Goal: Information Seeking & Learning: Learn about a topic

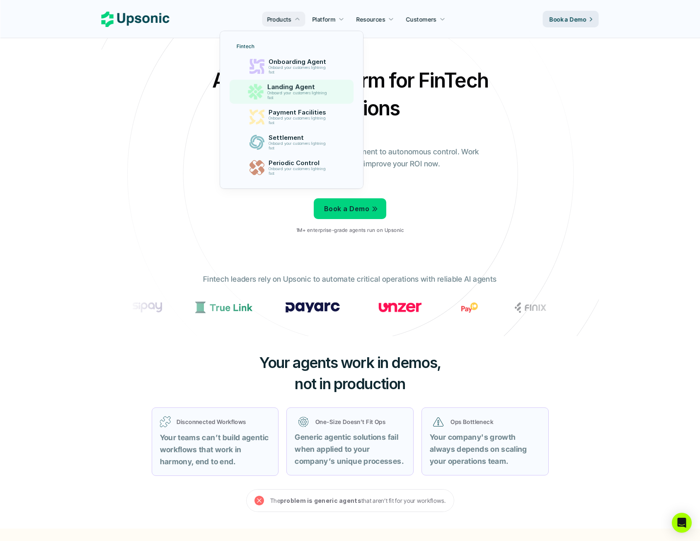
click at [289, 91] on p "Onboard your customers lightning fast" at bounding box center [299, 95] width 63 height 9
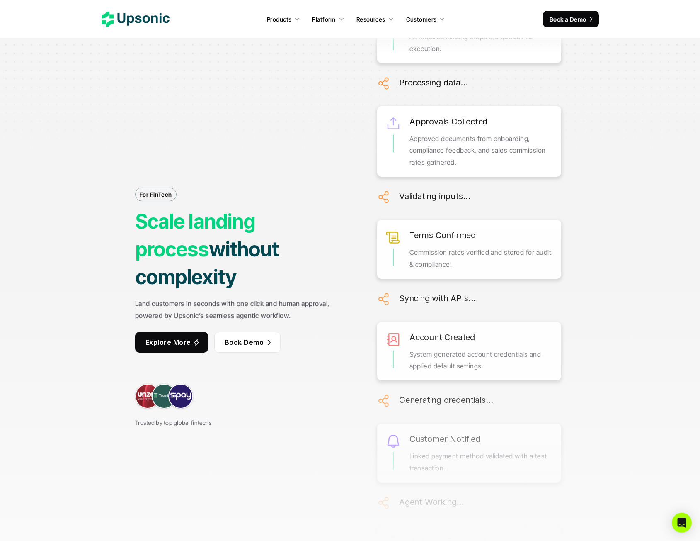
click at [266, 101] on div "For FinTech Scale landing process without complexity Land customers in seconds …" at bounding box center [350, 270] width 622 height 541
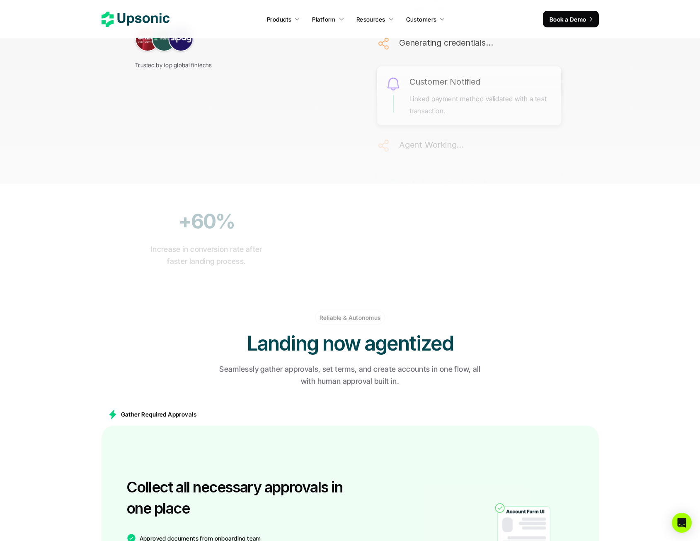
scroll to position [373, 0]
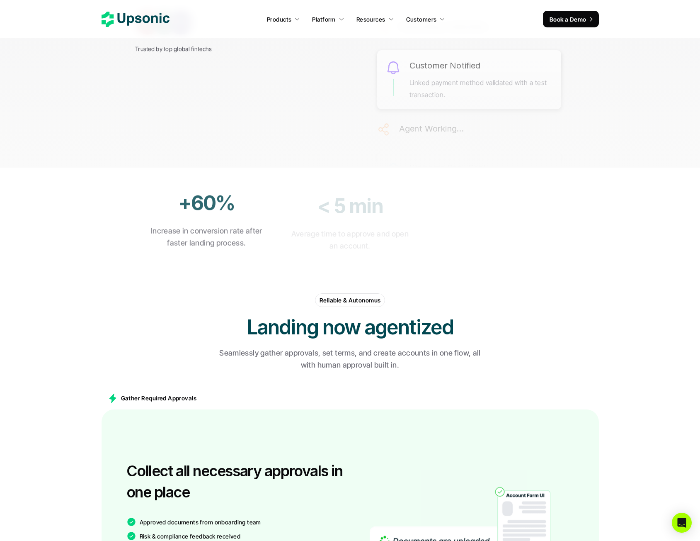
click at [273, 329] on h2 "Landing now agentized" at bounding box center [350, 327] width 249 height 28
click at [197, 305] on div "Reliable & Autonomus Landing now agentized Seamlessly gather approvals, set ter…" at bounding box center [351, 332] width 498 height 93
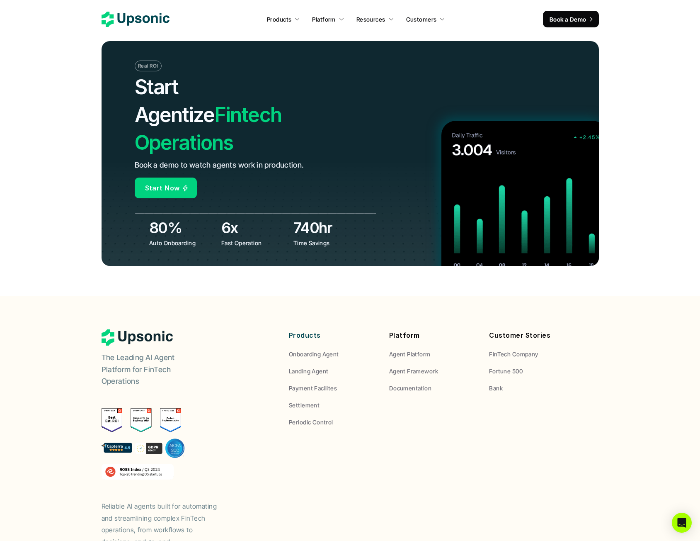
scroll to position [3226, 0]
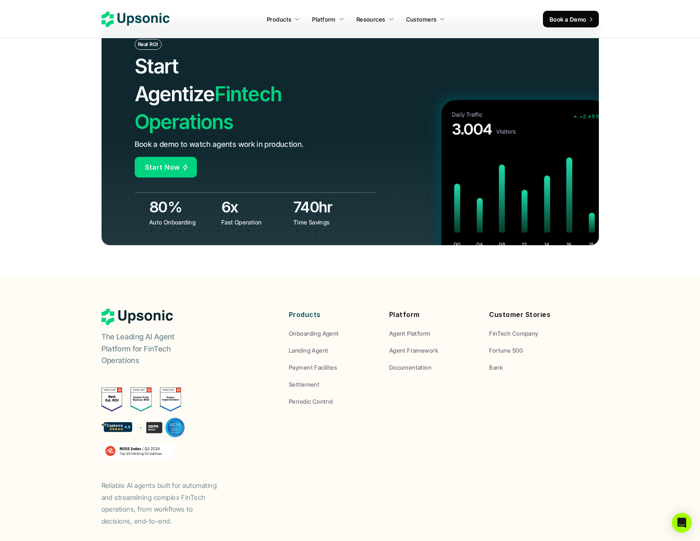
click at [68, 275] on footer "The Leading AI Agent Platform for FinTech Operations Reliable AI agents built f…" at bounding box center [350, 431] width 700 height 313
click at [154, 417] on img at bounding box center [143, 427] width 83 height 20
click at [122, 417] on img at bounding box center [143, 427] width 83 height 20
click at [170, 417] on img at bounding box center [143, 427] width 83 height 20
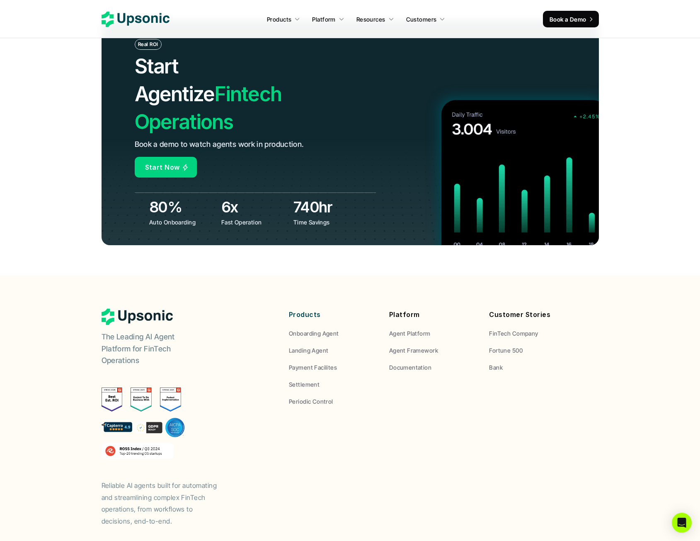
click at [75, 316] on footer "The Leading AI Agent Platform for FinTech Operations Reliable AI agents built f…" at bounding box center [350, 431] width 700 height 313
click at [77, 311] on footer "The Leading AI Agent Platform for FinTech Operations Reliable AI agents built f…" at bounding box center [350, 431] width 700 height 313
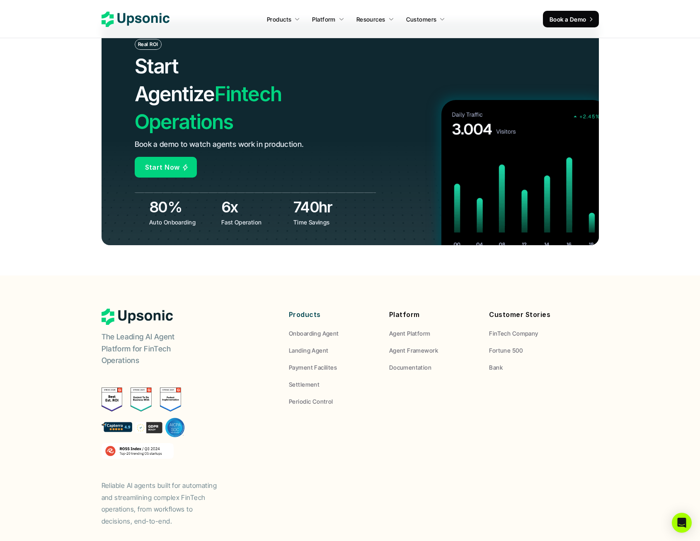
click at [77, 311] on footer "The Leading AI Agent Platform for FinTech Operations Reliable AI agents built f…" at bounding box center [350, 431] width 700 height 313
click at [215, 388] on div "The Leading AI Agent Platform for FinTech Operations Reliable AI agents built f…" at bounding box center [185, 418] width 166 height 219
click at [79, 378] on footer "The Leading AI Agent Platform for FinTech Operations Reliable AI agents built f…" at bounding box center [350, 431] width 700 height 313
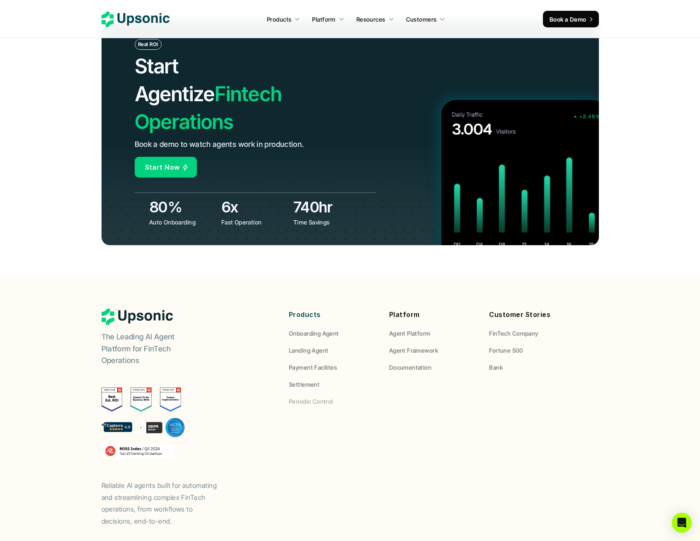
click at [402, 392] on div "The Leading AI Agent Platform for FinTech Operations Reliable AI agents built f…" at bounding box center [351, 418] width 498 height 219
click at [330, 436] on div "The Leading AI Agent Platform for FinTech Operations Reliable AI agents built f…" at bounding box center [351, 418] width 498 height 219
drag, startPoint x: 68, startPoint y: 250, endPoint x: 97, endPoint y: 343, distance: 97.3
click at [68, 275] on footer "The Leading AI Agent Platform for FinTech Operations Reliable AI agents built f…" at bounding box center [350, 431] width 700 height 313
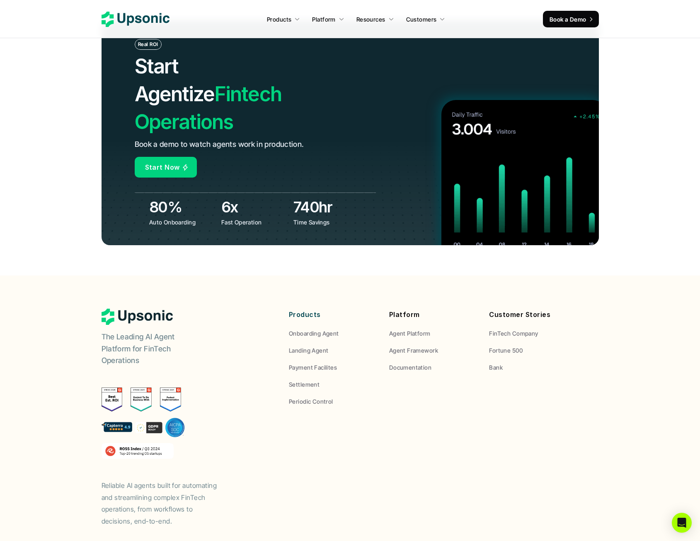
click at [108, 387] on img at bounding box center [112, 399] width 21 height 24
click at [65, 315] on footer "The Leading AI Agent Platform for FinTech Operations Reliable AI agents built f…" at bounding box center [350, 431] width 700 height 313
click at [67, 301] on footer "The Leading AI Agent Platform for FinTech Operations Reliable AI agents built f…" at bounding box center [350, 431] width 700 height 313
click at [66, 305] on footer "The Leading AI Agent Platform for FinTech Operations Reliable AI agents built f…" at bounding box center [350, 431] width 700 height 313
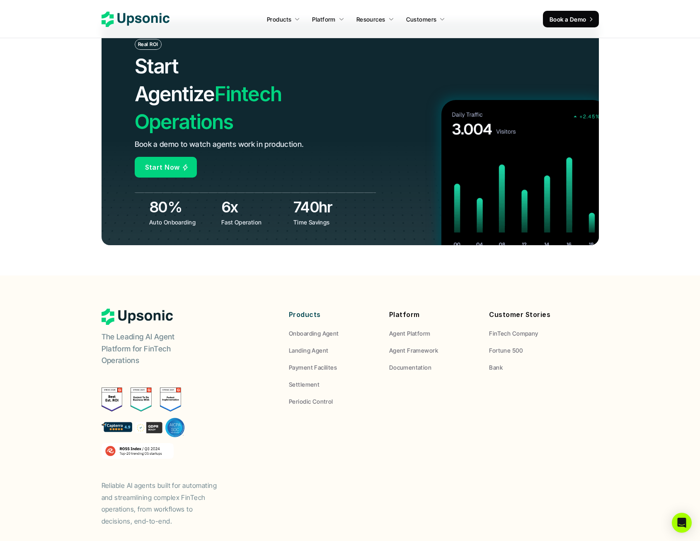
click at [66, 305] on footer "The Leading AI Agent Platform for FinTech Operations Reliable AI agents built f…" at bounding box center [350, 431] width 700 height 313
click at [58, 275] on footer "The Leading AI Agent Platform for FinTech Operations Reliable AI agents built f…" at bounding box center [350, 431] width 700 height 313
drag, startPoint x: 90, startPoint y: 278, endPoint x: 301, endPoint y: 423, distance: 255.0
click at [301, 423] on footer "The Leading AI Agent Platform for FinTech Operations Reliable AI agents built f…" at bounding box center [350, 431] width 700 height 313
click at [301, 423] on div "The Leading AI Agent Platform for FinTech Operations Reliable AI agents built f…" at bounding box center [351, 418] width 498 height 219
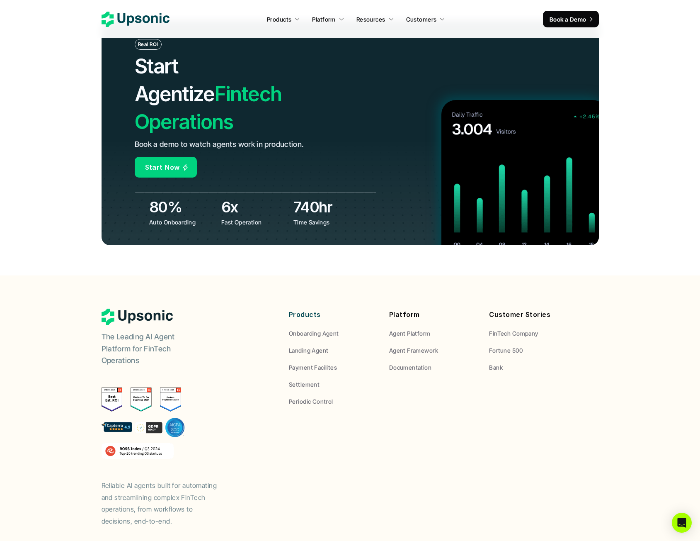
drag, startPoint x: 238, startPoint y: 424, endPoint x: 67, endPoint y: 245, distance: 247.0
click at [67, 275] on footer "The Leading AI Agent Platform for FinTech Operations Reliable AI agents built f…" at bounding box center [350, 431] width 700 height 313
click at [90, 275] on footer "The Leading AI Agent Platform for FinTech Operations Reliable AI agents built f…" at bounding box center [350, 431] width 700 height 313
drag, startPoint x: 86, startPoint y: 247, endPoint x: 544, endPoint y: 489, distance: 517.5
click at [544, 489] on footer "The Leading AI Agent Platform for FinTech Operations Reliable AI agents built f…" at bounding box center [350, 431] width 700 height 313
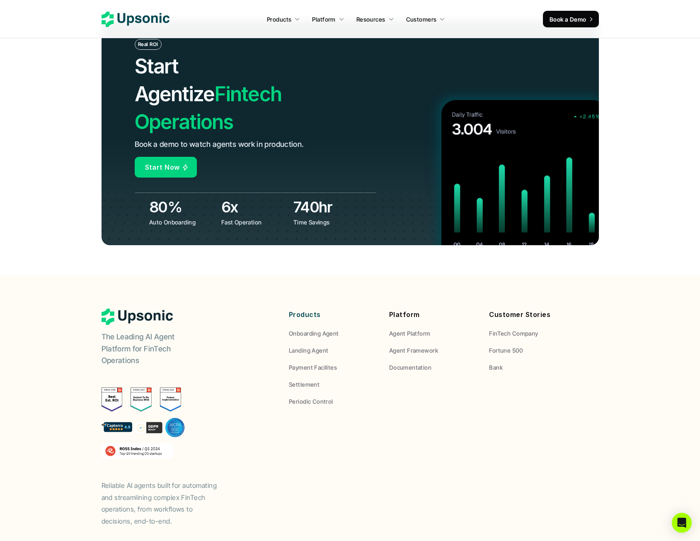
click at [544, 489] on footer "The Leading AI Agent Platform for FinTech Operations Reliable AI agents built f…" at bounding box center [350, 431] width 700 height 313
drag, startPoint x: 446, startPoint y: 461, endPoint x: 47, endPoint y: 233, distance: 459.1
click at [47, 275] on footer "The Leading AI Agent Platform for FinTech Operations Reliable AI agents built f…" at bounding box center [350, 431] width 700 height 313
click at [70, 275] on footer "The Leading AI Agent Platform for FinTech Operations Reliable AI agents built f…" at bounding box center [350, 431] width 700 height 313
drag, startPoint x: 100, startPoint y: 246, endPoint x: 503, endPoint y: 440, distance: 447.2
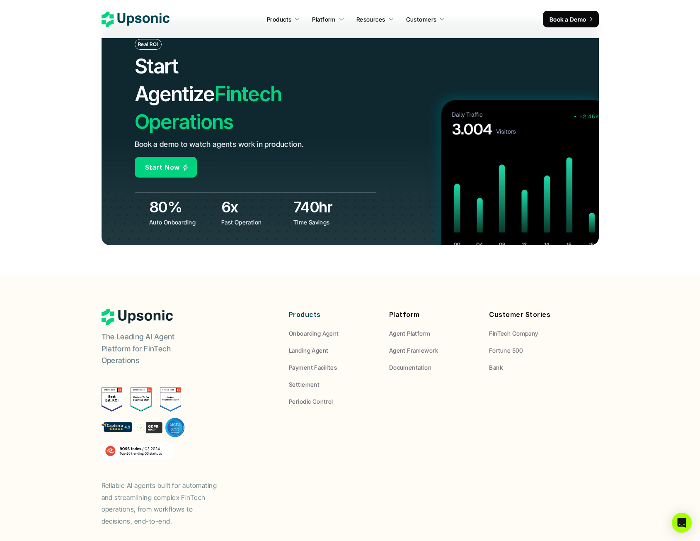
click at [503, 440] on footer "The Leading AI Agent Platform for FinTech Operations Reliable AI agents built f…" at bounding box center [350, 431] width 700 height 313
click at [503, 440] on div "The Leading AI Agent Platform for FinTech Operations Reliable AI agents built f…" at bounding box center [351, 418] width 498 height 219
drag, startPoint x: 512, startPoint y: 427, endPoint x: 33, endPoint y: 224, distance: 520.1
click at [93, 275] on footer "The Leading AI Agent Platform for FinTech Operations Reliable AI agents built f…" at bounding box center [350, 431] width 700 height 313
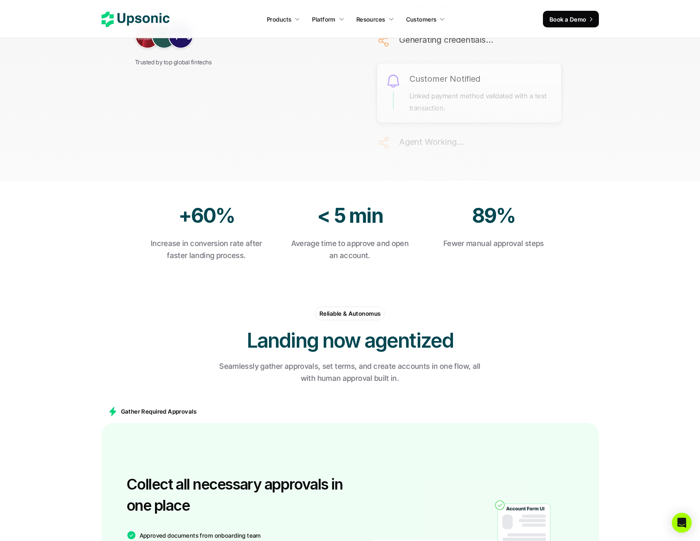
scroll to position [0, 0]
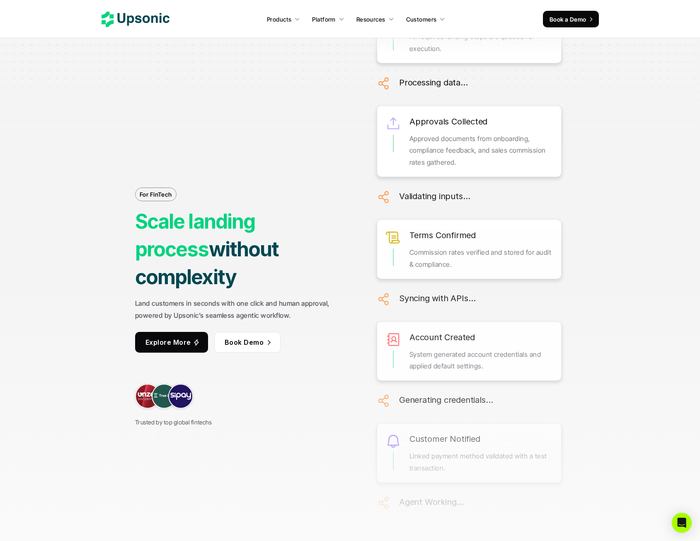
drag, startPoint x: 278, startPoint y: 147, endPoint x: 269, endPoint y: 151, distance: 9.9
click at [278, 147] on div "For FinTech Scale landing process without complexity Land customers in seconds …" at bounding box center [244, 270] width 218 height 313
click at [70, 223] on div "For FinTech Scale landing process without complexity Land customers in seconds …" at bounding box center [350, 270] width 622 height 541
drag, startPoint x: 87, startPoint y: 301, endPoint x: 98, endPoint y: 199, distance: 103.0
drag, startPoint x: 115, startPoint y: 145, endPoint x: 256, endPoint y: 58, distance: 165.1
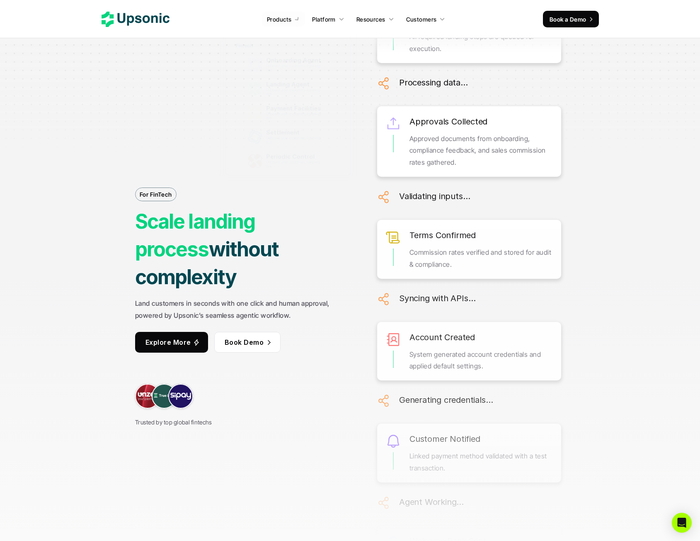
click at [116, 145] on div "For FinTech Scale landing process without complexity Land customers in seconds …" at bounding box center [350, 270] width 622 height 541
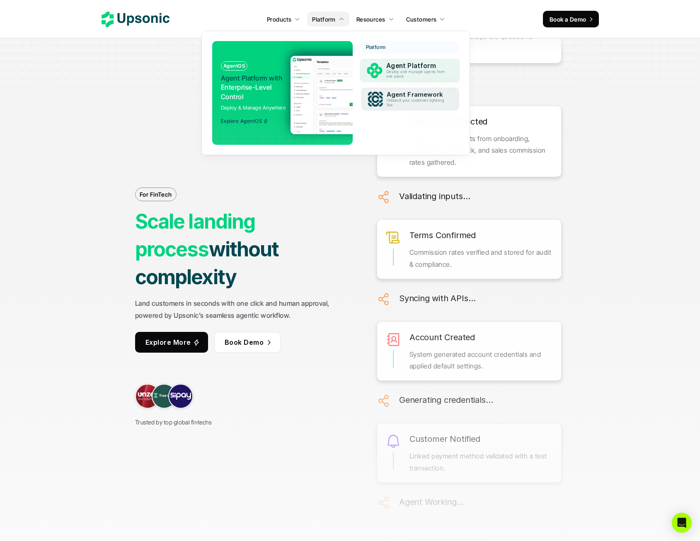
click at [403, 91] on p "Agent Framework" at bounding box center [417, 94] width 61 height 7
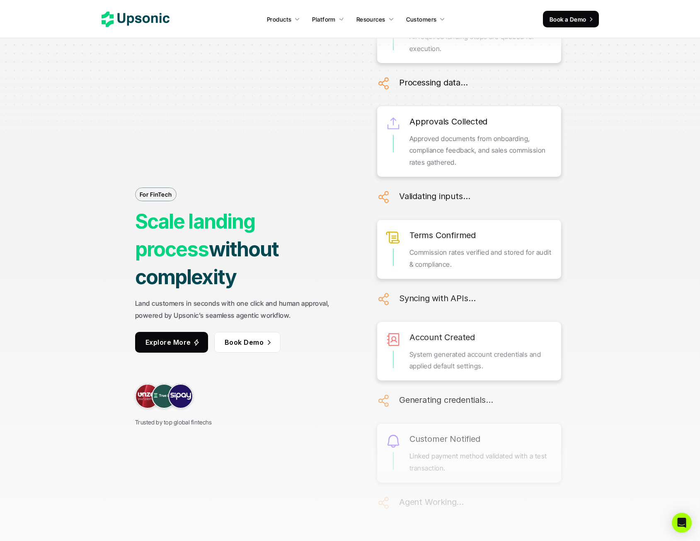
click at [75, 195] on div "For FinTech Scale landing process without complexity Land customers in seconds …" at bounding box center [350, 270] width 622 height 541
drag, startPoint x: 170, startPoint y: 185, endPoint x: 178, endPoint y: 176, distance: 12.0
click at [173, 181] on div "For FinTech Scale landing process without complexity Land customers in seconds …" at bounding box center [244, 270] width 218 height 313
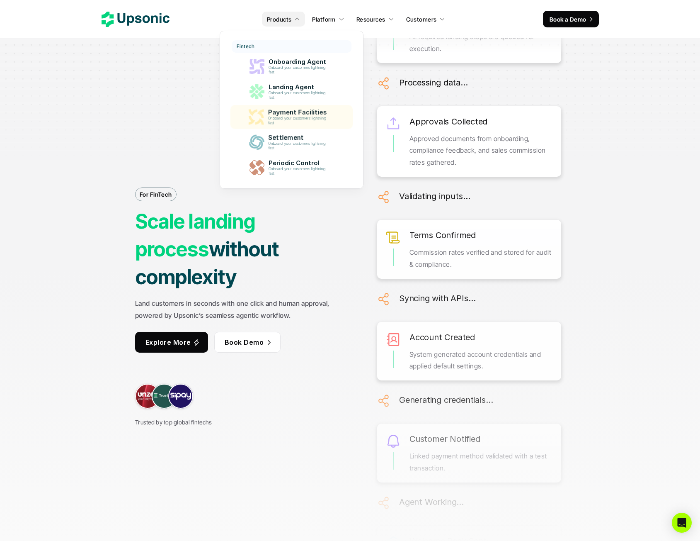
click at [290, 117] on p "Onboard your customers lightning fast" at bounding box center [299, 120] width 62 height 9
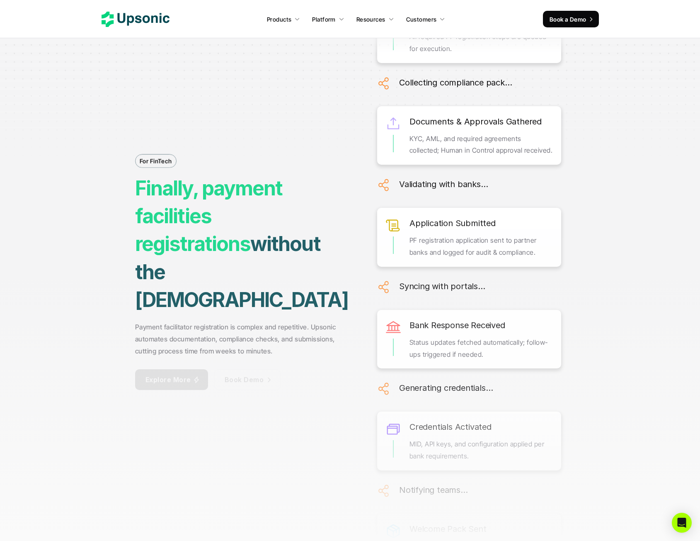
click at [108, 120] on div "For FinTech Finally, payment facilities registrations without the hassle Paymen…" at bounding box center [350, 270] width 622 height 541
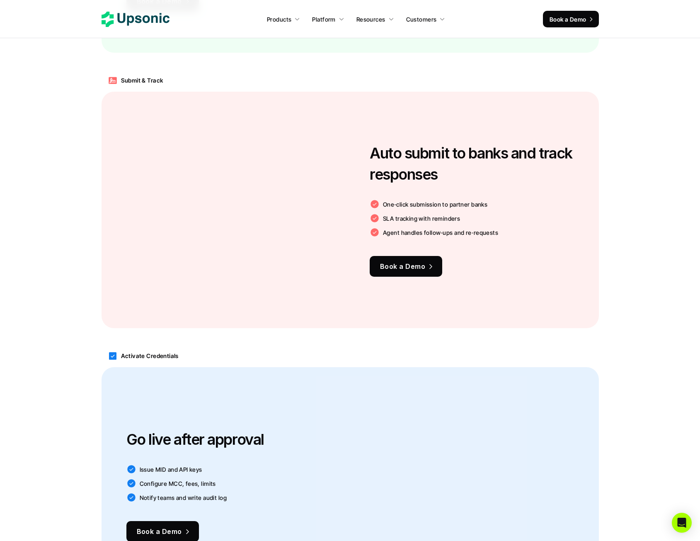
scroll to position [995, 0]
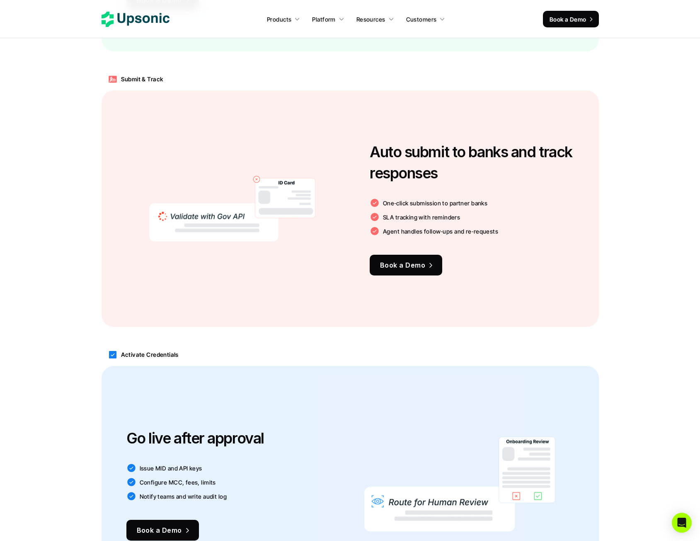
click at [73, 298] on div "Submit & Track Auto submit to banks and track responses One‑click submission to…" at bounding box center [350, 197] width 700 height 275
drag, startPoint x: 74, startPoint y: 315, endPoint x: 90, endPoint y: 140, distance: 175.3
drag, startPoint x: 83, startPoint y: 98, endPoint x: 18, endPoint y: 96, distance: 64.3
click at [80, 99] on div "Submit & Track Auto submit to banks and track responses One‑click submission to…" at bounding box center [350, 197] width 700 height 275
click at [121, 194] on div "Auto submit to banks and track responses One‑click submission to partner banks …" at bounding box center [351, 208] width 498 height 236
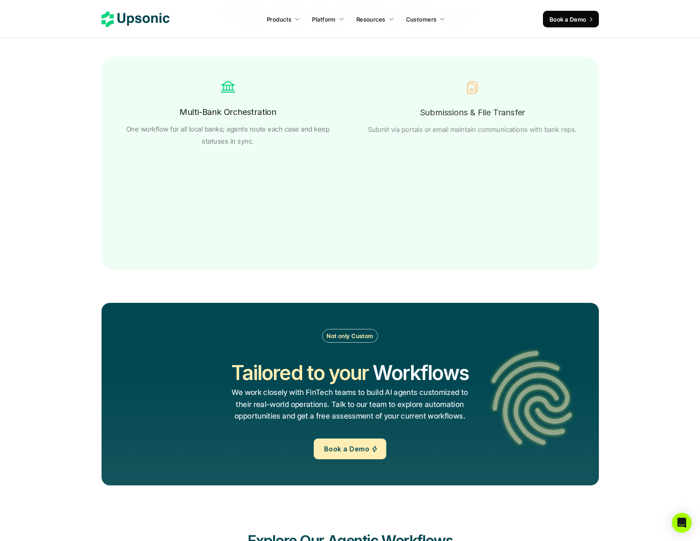
click at [68, 328] on section "Not only Custom Tailored to your Workflows Operations Processes Workflows We wo…" at bounding box center [350, 394] width 700 height 216
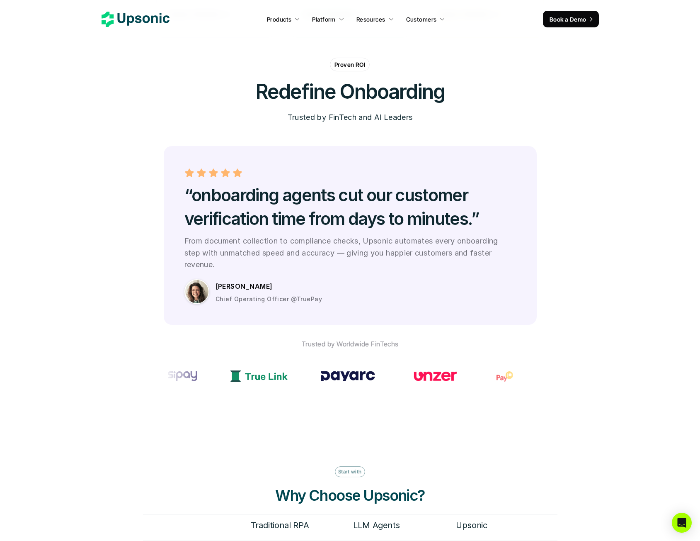
scroll to position [2115, 0]
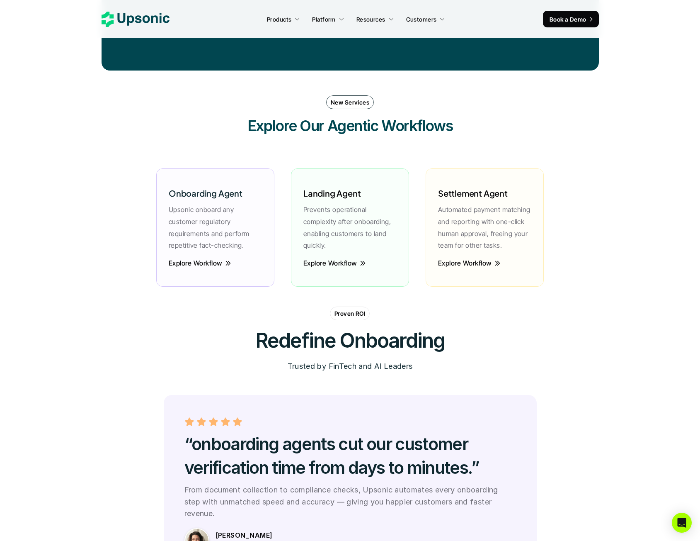
drag, startPoint x: 69, startPoint y: 351, endPoint x: 121, endPoint y: 346, distance: 52.5
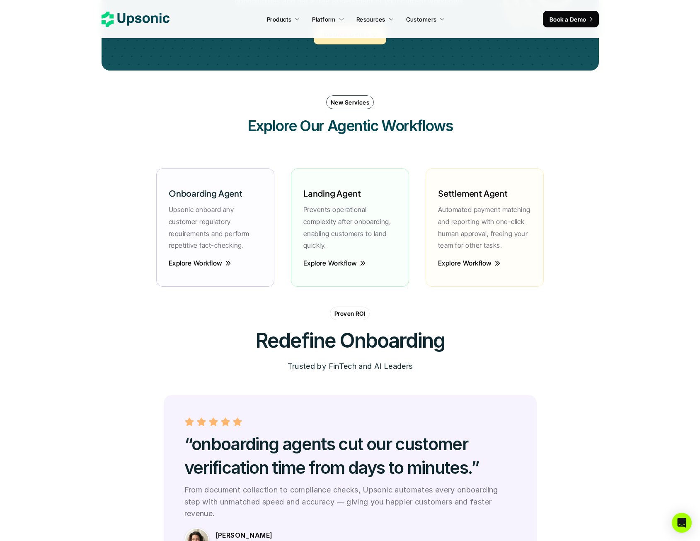
click at [71, 351] on section "Proven ROI Redefine Onboarding Trusted by FinTech and AI Leaders “onboarding ag…" at bounding box center [350, 493] width 700 height 374
click at [322, 237] on p "Prevents operational complexity after onboarding, enabling customers to land qu…" at bounding box center [350, 228] width 93 height 48
click at [212, 236] on p "Upsonic onboard any customer regulatory requirements and perform repetitive fac…" at bounding box center [215, 228] width 93 height 48
drag, startPoint x: 203, startPoint y: 193, endPoint x: 203, endPoint y: 307, distance: 114.0
click at [233, 268] on div "Onboarding Agent Upsonic onboard any customer regulatory requirements and perfo…" at bounding box center [215, 227] width 118 height 118
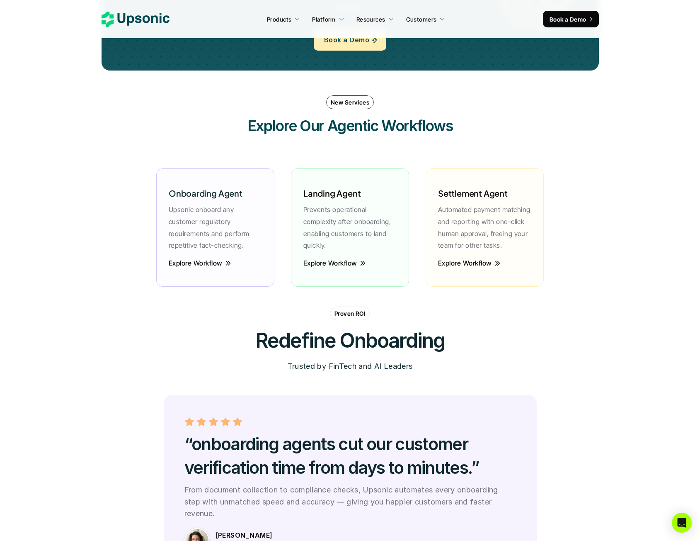
click at [202, 307] on div "Proven ROI Redefine Onboarding Trusted by [PERSON_NAME] and AI Leaders" at bounding box center [351, 350] width 498 height 88
click at [203, 262] on p "Explore Workflow" at bounding box center [196, 263] width 54 height 9
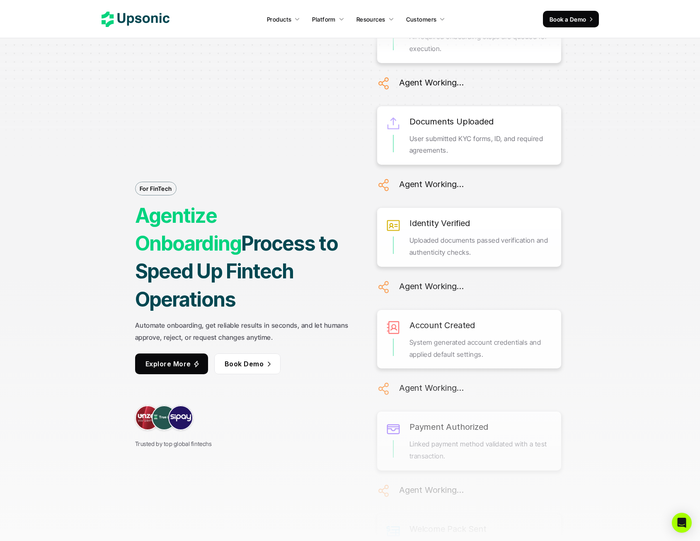
drag, startPoint x: 83, startPoint y: 309, endPoint x: 195, endPoint y: 349, distance: 119.6
click at [87, 310] on div "For FinTech Agentize Onboarding Process to Speed Up Fintech Operations Automate…" at bounding box center [350, 270] width 622 height 541
click at [78, 322] on div "For FinTech Agentize Onboarding Process to Speed Up Fintech Operations Automate…" at bounding box center [350, 270] width 622 height 541
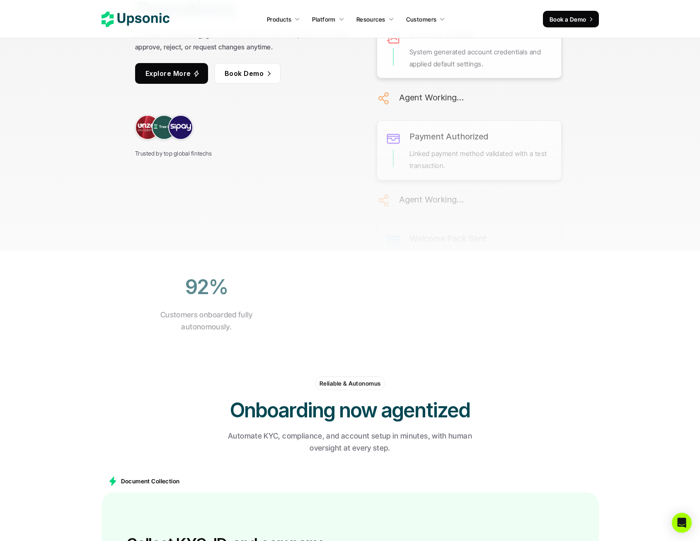
click at [97, 331] on section "92% Customers onboarded fully autonomously. < 5 min Average time to complete on…" at bounding box center [350, 301] width 700 height 102
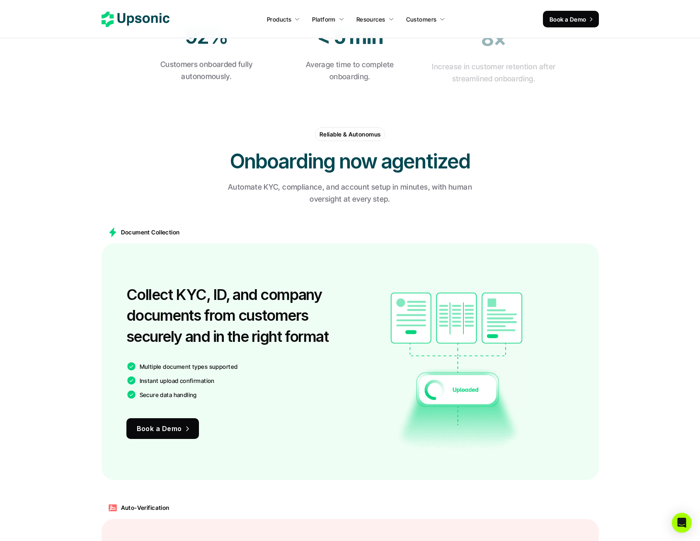
click at [77, 312] on main "Document Collection Collect KYC, ID, and company documents from customers secur…" at bounding box center [350, 350] width 700 height 275
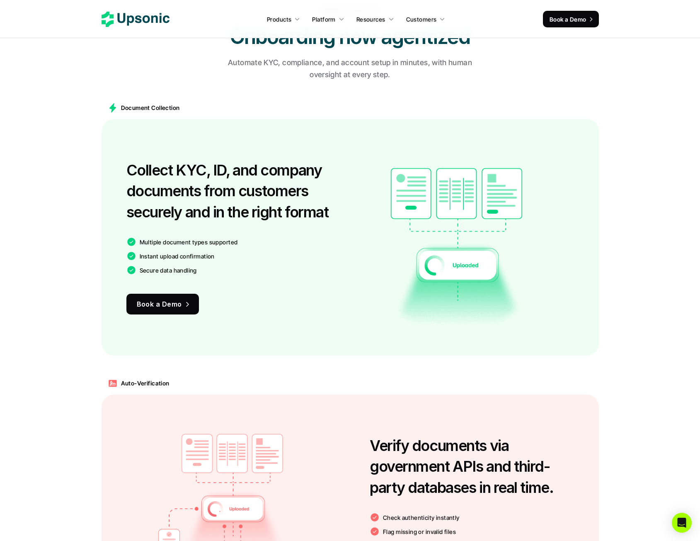
drag, startPoint x: 77, startPoint y: 319, endPoint x: 158, endPoint y: 306, distance: 81.9
click at [79, 319] on main "Document Collection Collect KYC, ID, and company documents from customers secur…" at bounding box center [350, 225] width 700 height 275
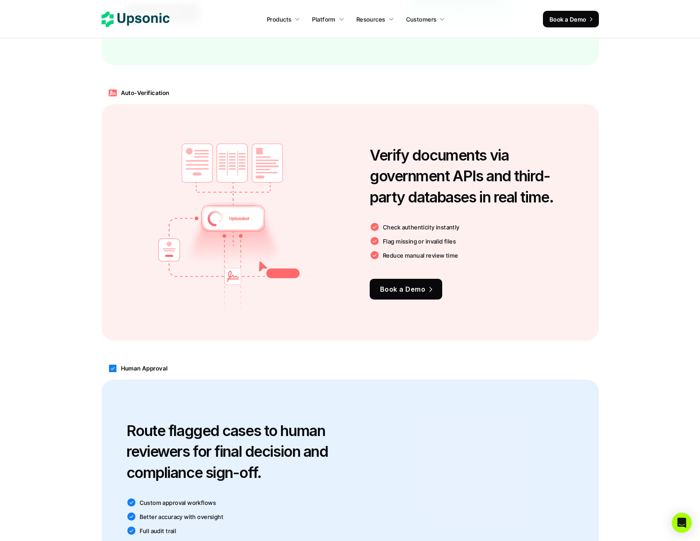
click at [84, 316] on div "Auto-Verification Verify documents via government APIs and third-party database…" at bounding box center [350, 210] width 700 height 275
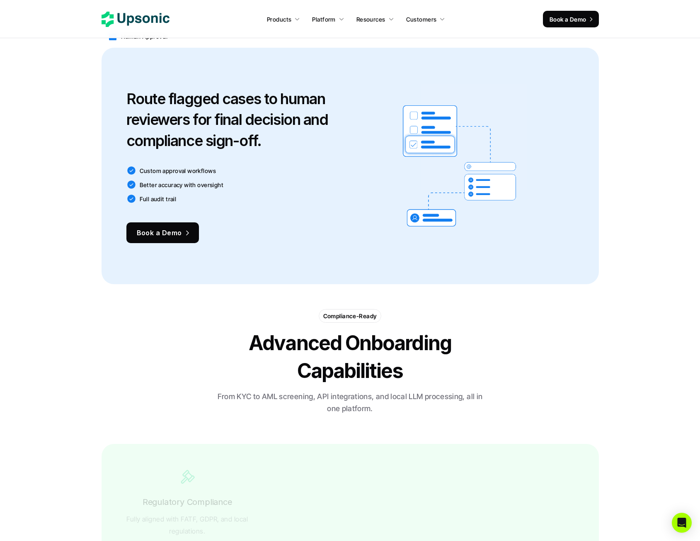
click at [69, 314] on section "Compliance-Ready Advanced Onboarding Capabilities From KYC to AML screening, AP…" at bounding box center [350, 482] width 700 height 381
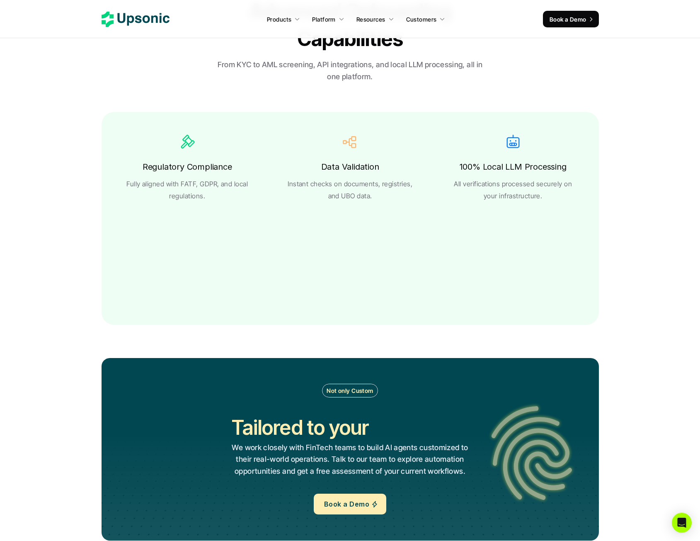
click at [68, 318] on section "Compliance-Ready Advanced Onboarding Capabilities From KYC to AML screening, AP…" at bounding box center [350, 151] width 700 height 381
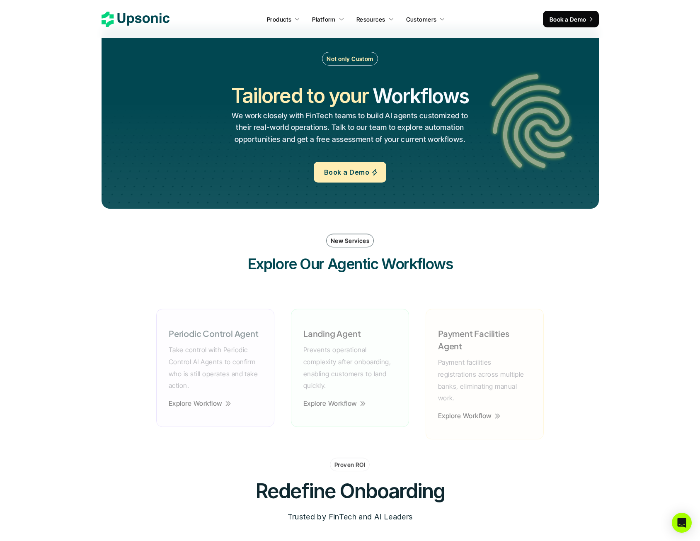
click at [68, 320] on section "Not only Custom Tailored to your Workflows Operations Processes Workflows We wo…" at bounding box center [350, 233] width 700 height 447
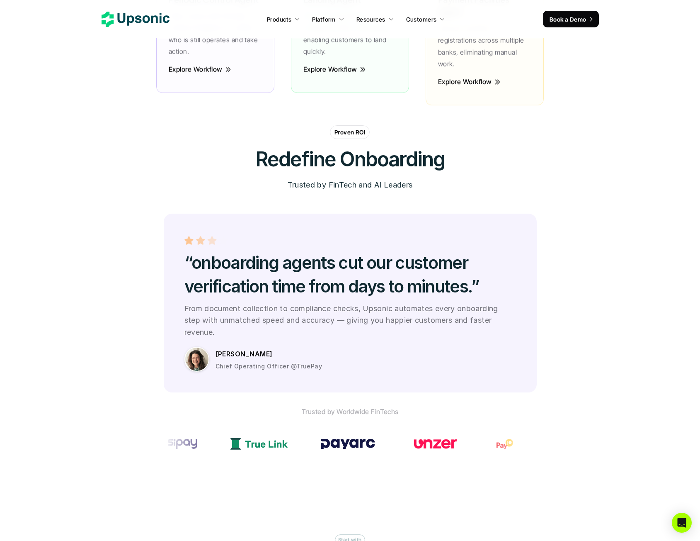
click at [66, 319] on section "Proven ROI Redefine Onboarding Trusted by FinTech and AI Leaders “onboarding ag…" at bounding box center [350, 312] width 700 height 374
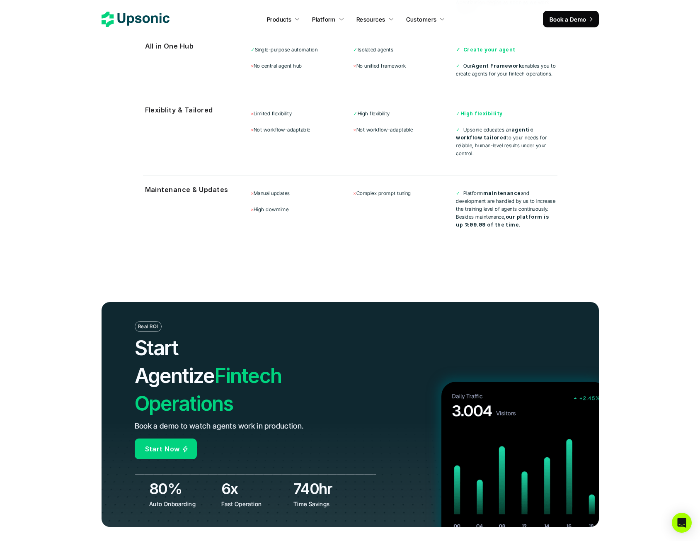
click at [66, 319] on header "Real ROI Start Agentize Fintech Operations Book a demo to watch agents work in …" at bounding box center [350, 414] width 700 height 285
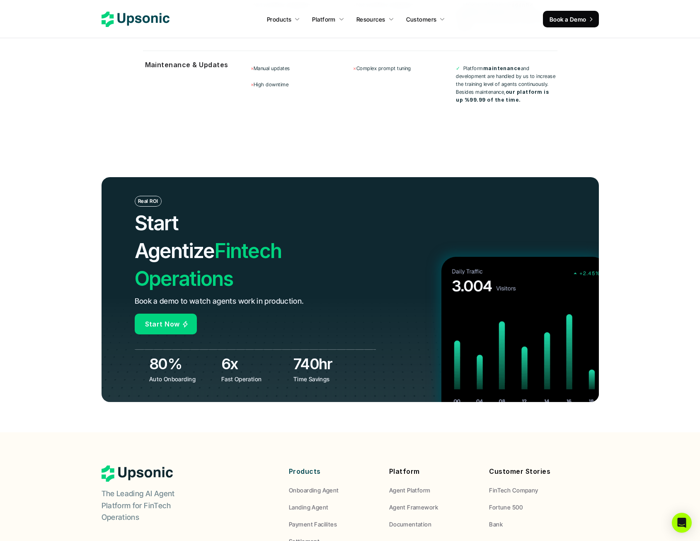
scroll to position [3226, 0]
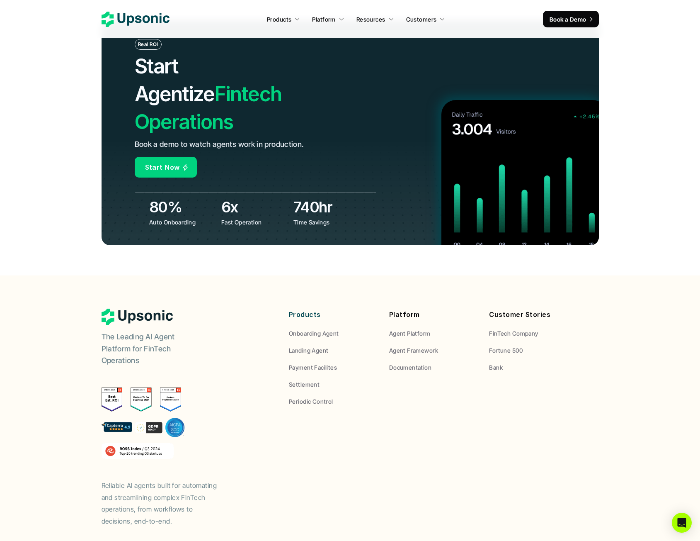
click at [66, 319] on footer "The Leading AI Agent Platform for FinTech Operations Reliable AI agents built f…" at bounding box center [350, 431] width 700 height 313
click at [65, 320] on footer "The Leading AI Agent Platform for FinTech Operations Reliable AI agents built f…" at bounding box center [350, 431] width 700 height 313
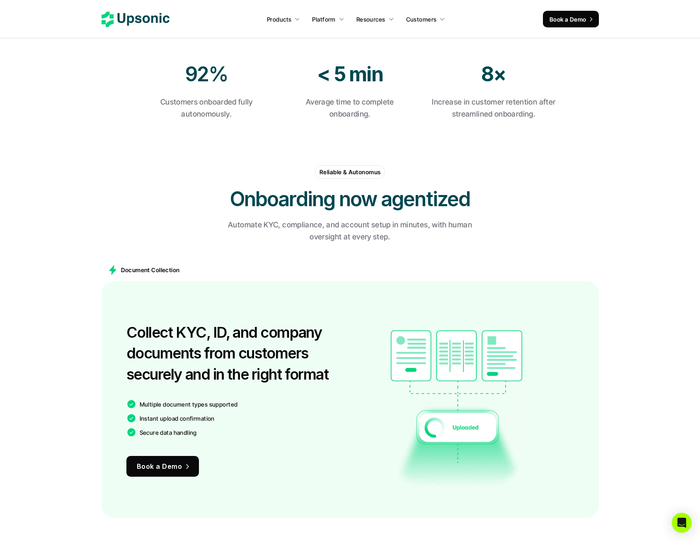
scroll to position [0, 0]
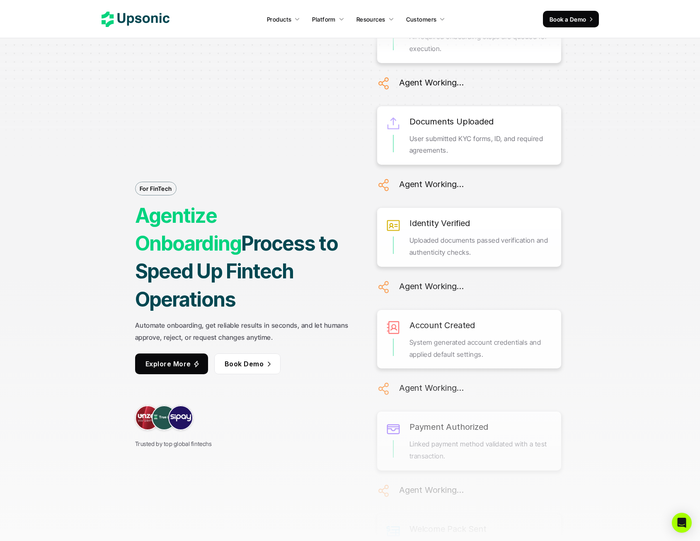
drag, startPoint x: 227, startPoint y: 113, endPoint x: 610, endPoint y: 377, distance: 465.7
click at [600, 427] on div "For FinTech Agentize Onboarding Process to Speed Up Fintech Operations Automate…" at bounding box center [350, 270] width 622 height 541
click at [611, 369] on div "For FinTech Agentize Onboarding Process to Speed Up Fintech Operations Automate…" at bounding box center [350, 270] width 622 height 541
drag, startPoint x: 454, startPoint y: 233, endPoint x: 190, endPoint y: 80, distance: 304.9
click at [190, 66] on div "For FinTech Agentize Onboarding Process to Speed Up Fintech Operations Automate…" at bounding box center [350, 270] width 622 height 541
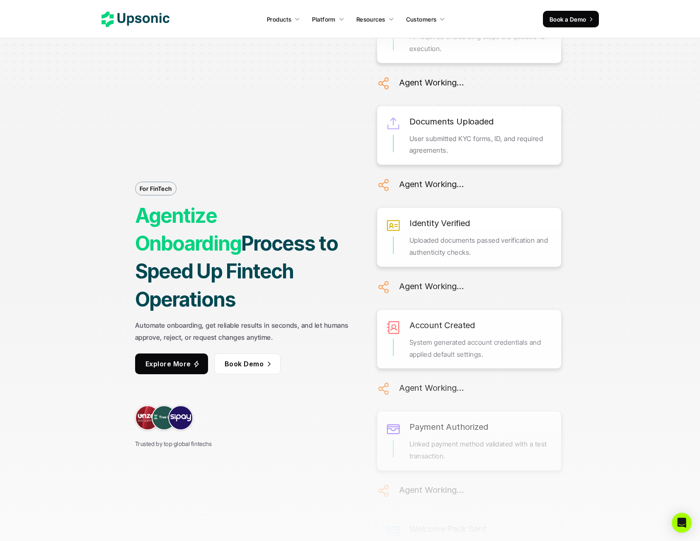
click at [216, 137] on div "For FinTech Agentize Onboarding Process to Speed Up Fintech Operations Automate…" at bounding box center [244, 270] width 218 height 357
drag, startPoint x: 494, startPoint y: 251, endPoint x: 613, endPoint y: 392, distance: 184.8
click at [613, 392] on div "For FinTech Agentize Onboarding Process to Speed Up Fintech Operations Automate…" at bounding box center [350, 270] width 622 height 541
click at [603, 398] on div "For FinTech Agentize Onboarding Process to Speed Up Fintech Operations Automate…" at bounding box center [350, 270] width 622 height 541
drag, startPoint x: 617, startPoint y: 422, endPoint x: 236, endPoint y: 107, distance: 494.6
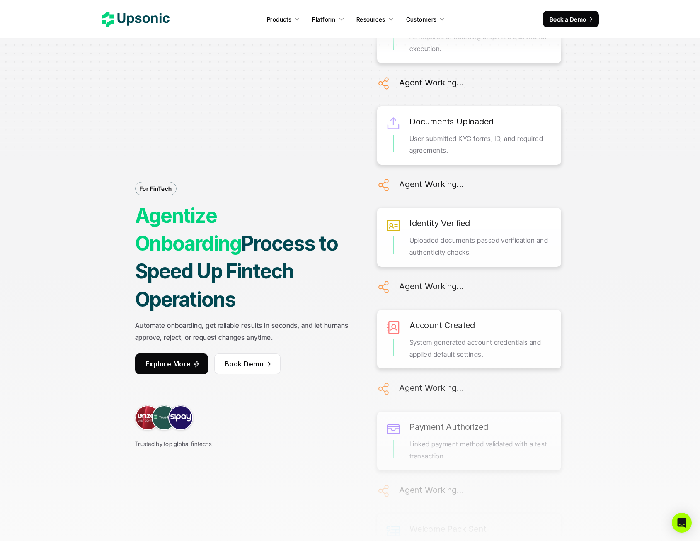
click at [236, 107] on div "For FinTech Agentize Onboarding Process to Speed Up Fintech Operations Automate…" at bounding box center [350, 270] width 622 height 541
click at [236, 107] on div "For FinTech Agentize Onboarding Process to Speed Up Fintech Operations Automate…" at bounding box center [244, 270] width 218 height 357
click at [143, 112] on div "For FinTech Agentize Onboarding Process to Speed Up Fintech Operations Automate…" at bounding box center [244, 270] width 218 height 357
click at [301, 118] on div "For FinTech Agentize Onboarding Process to Speed Up Fintech Operations Automate…" at bounding box center [244, 270] width 218 height 357
